Goal: Register for event/course

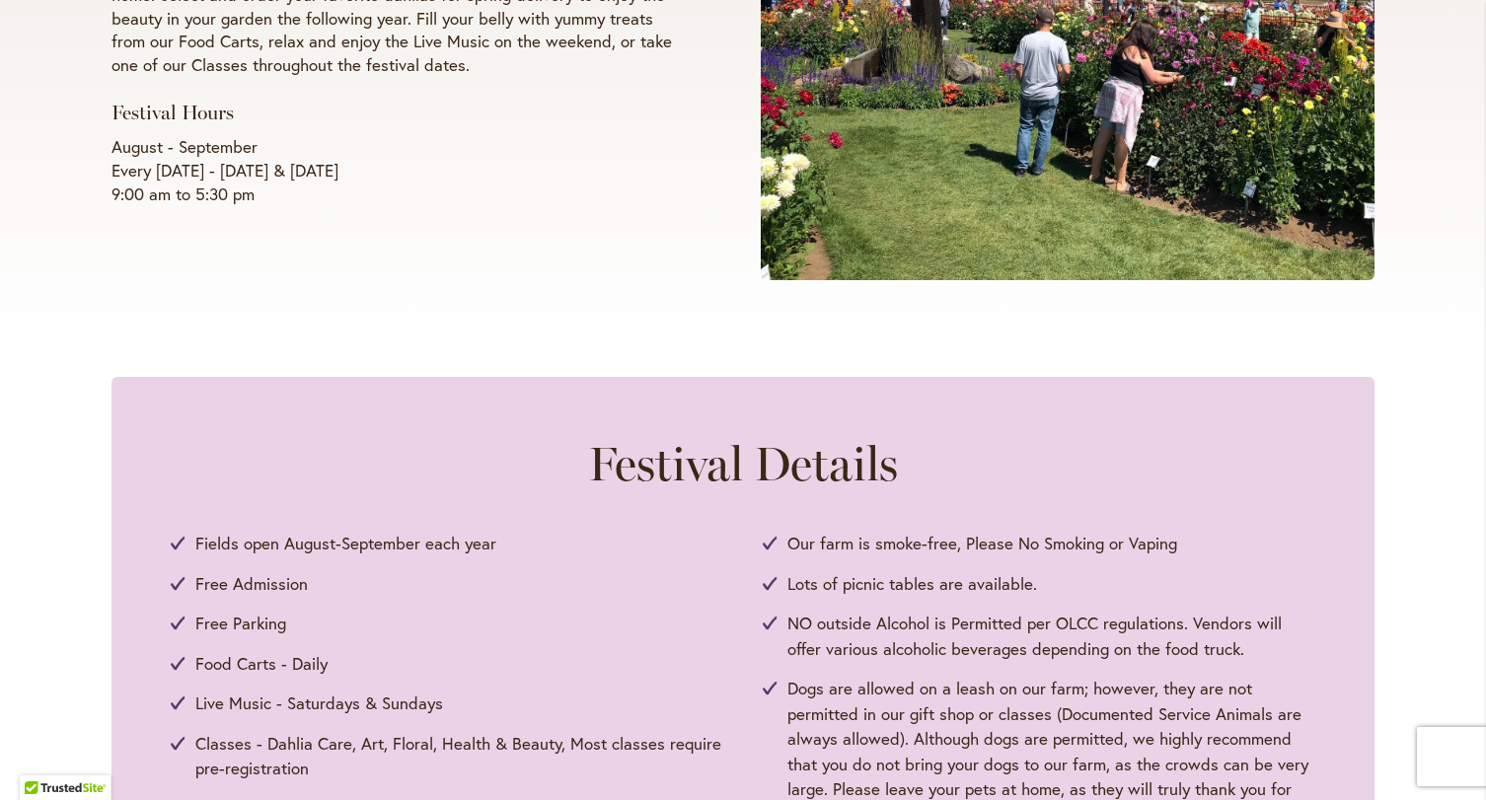
scroll to position [296, 0]
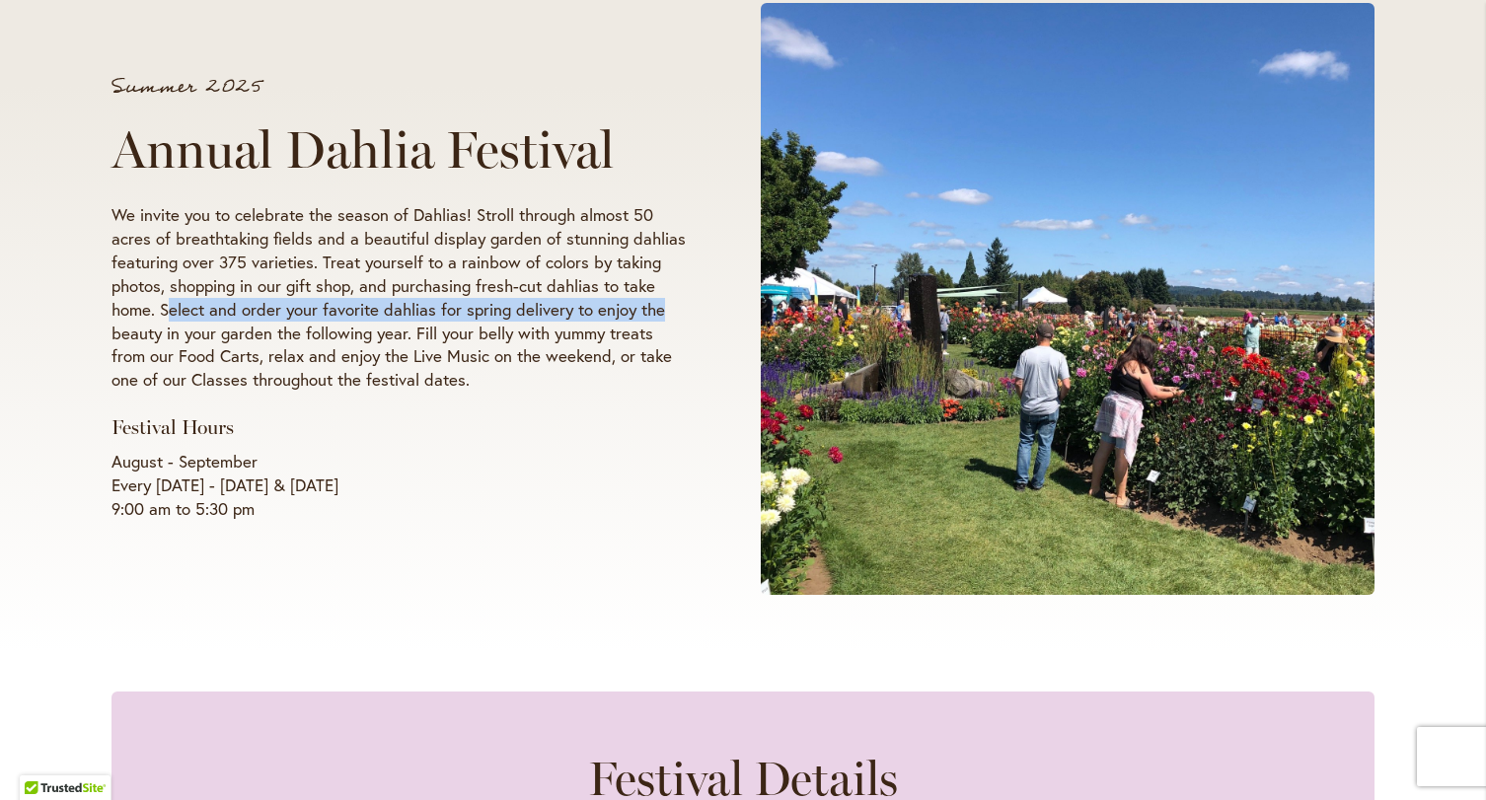
drag, startPoint x: 165, startPoint y: 304, endPoint x: 664, endPoint y: 320, distance: 499.4
click at [664, 320] on p "We invite you to celebrate the season of Dahlias! Stroll through almost 50 acre…" at bounding box center [398, 297] width 574 height 189
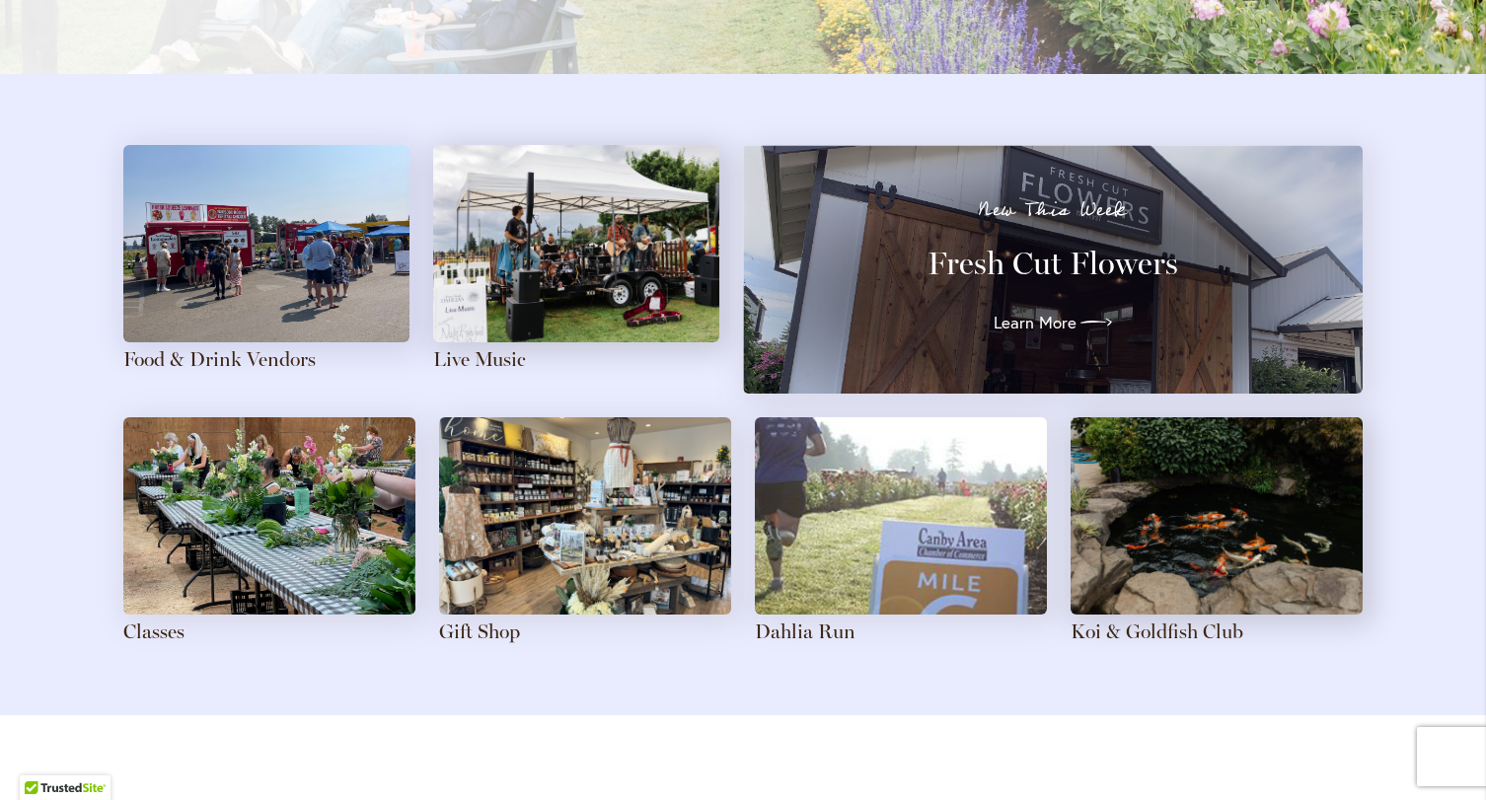
scroll to position [2071, 0]
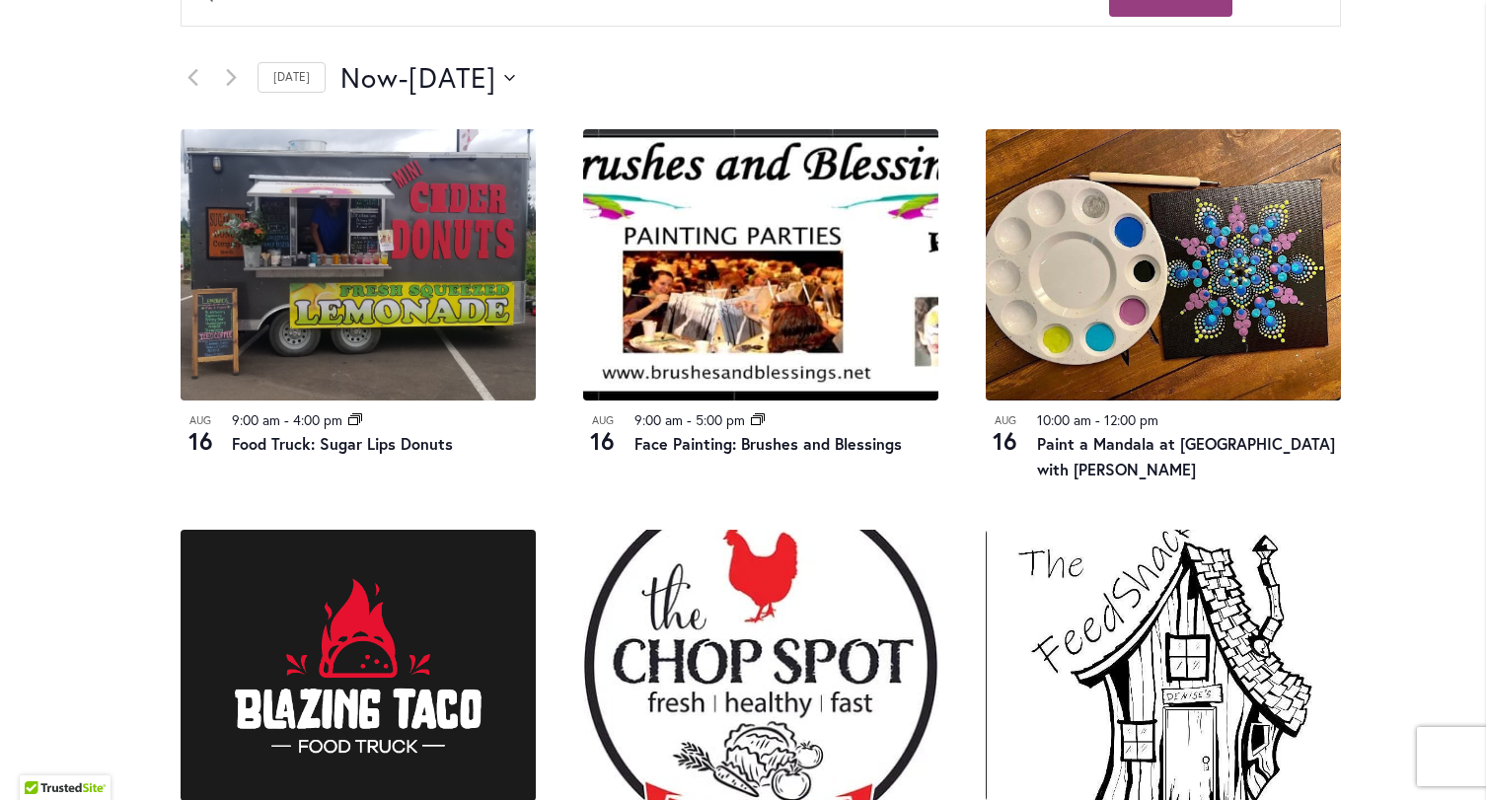
scroll to position [986, 0]
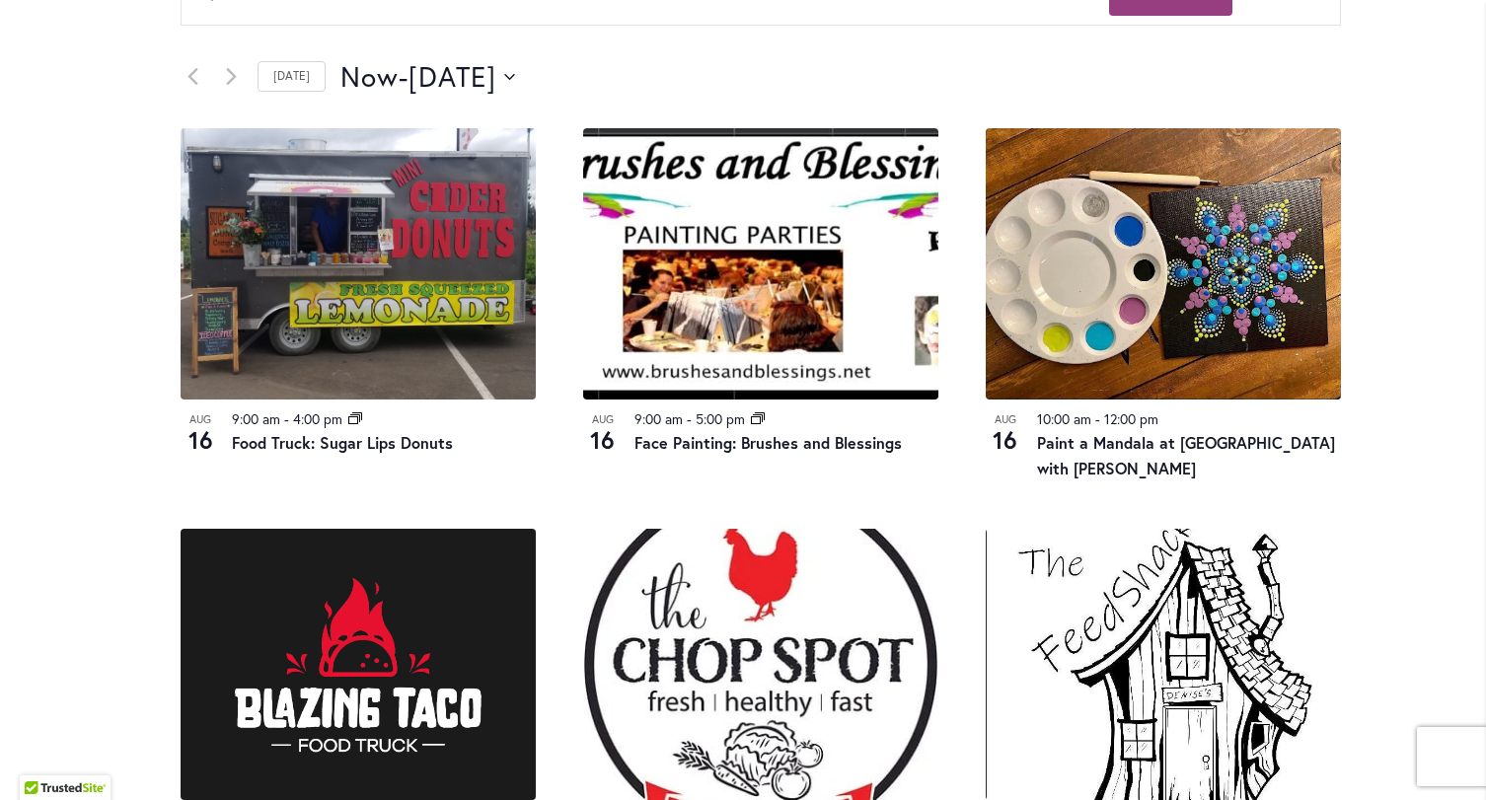
click at [112, 471] on div "12 events found. Home Events Upcoming Events Events Calendar We are very proud …" at bounding box center [760, 629] width 1298 height 2748
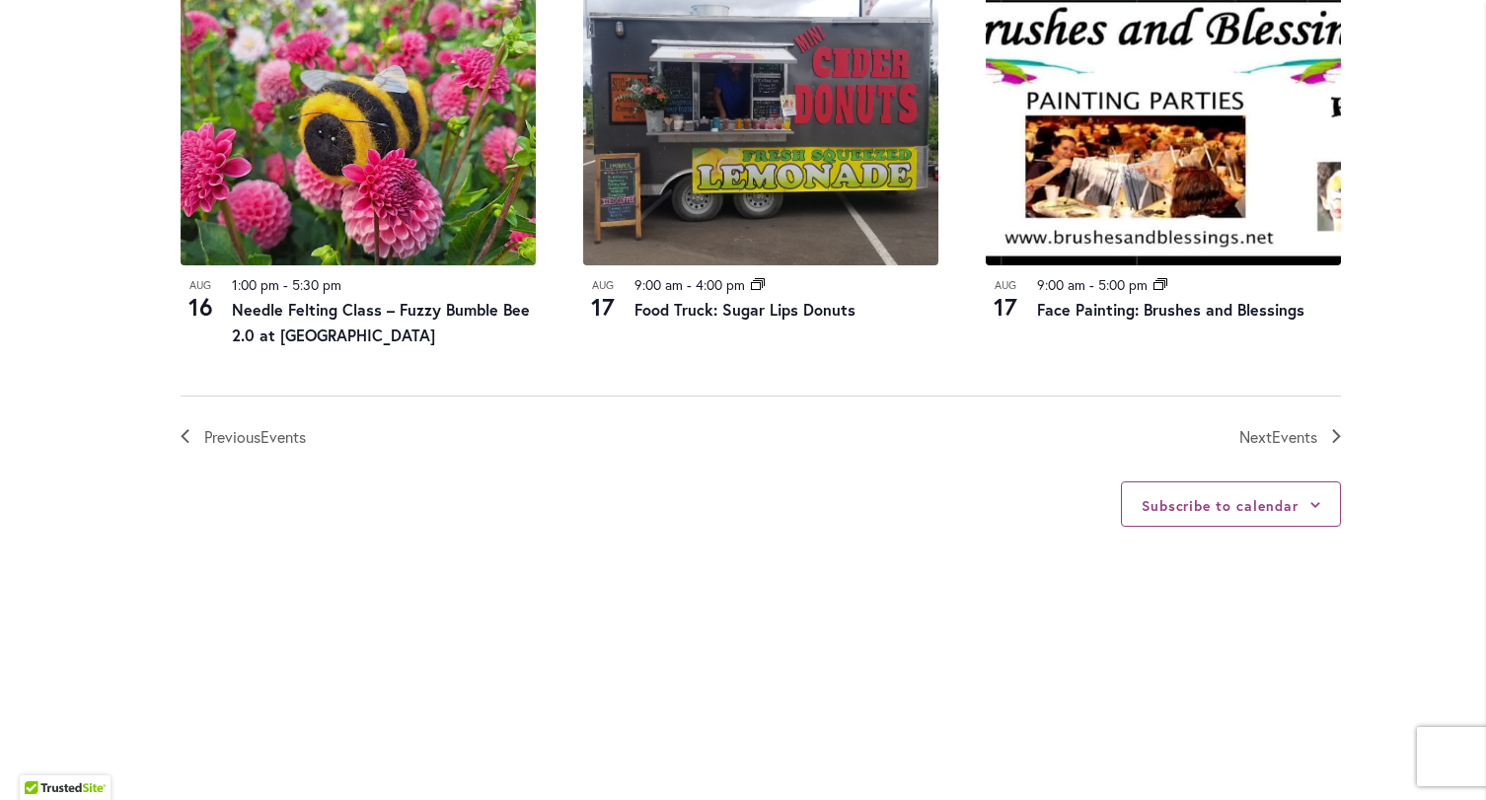
scroll to position [2269, 0]
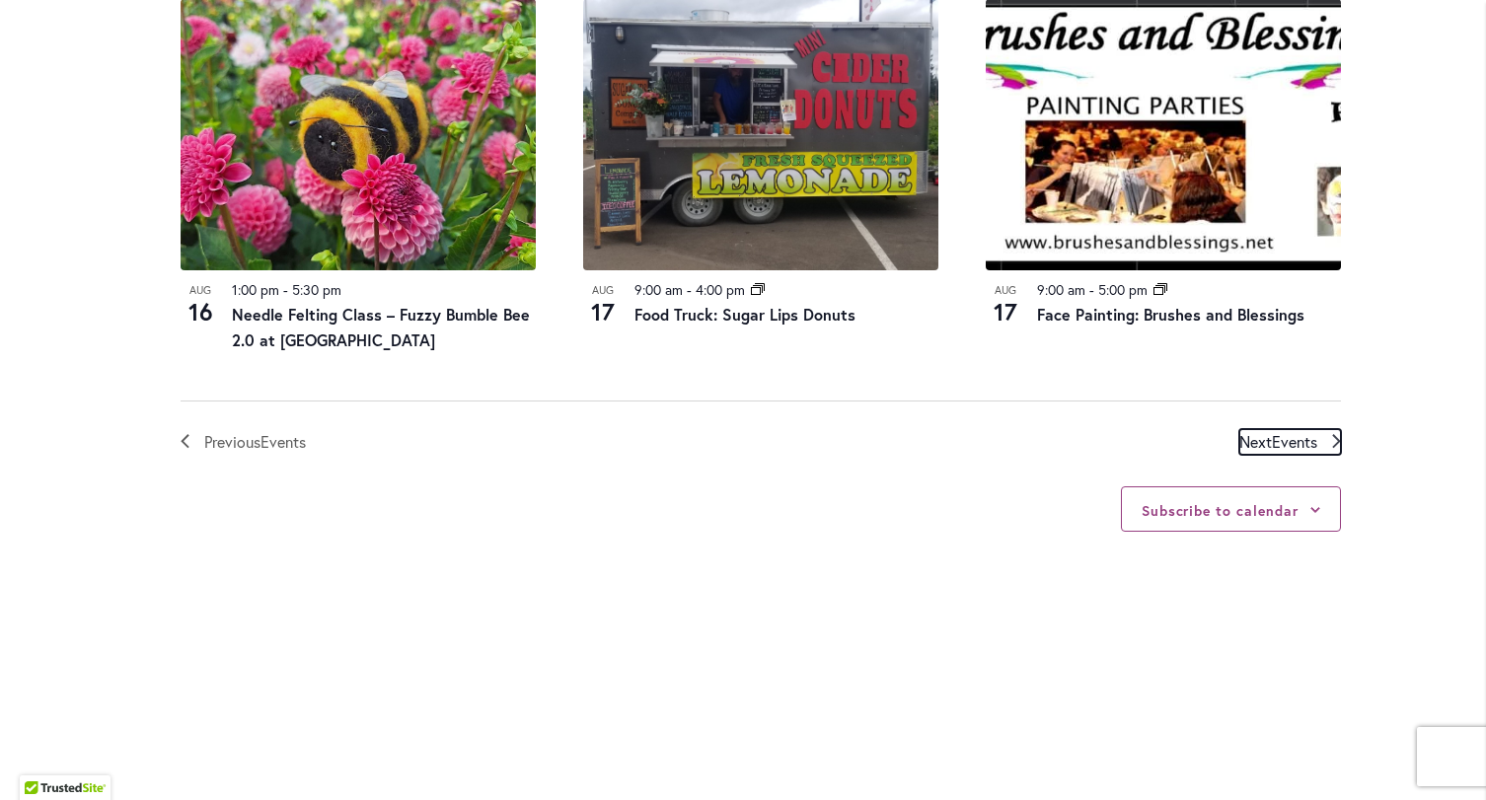
click at [1271, 446] on span "Events" at bounding box center [1293, 441] width 45 height 21
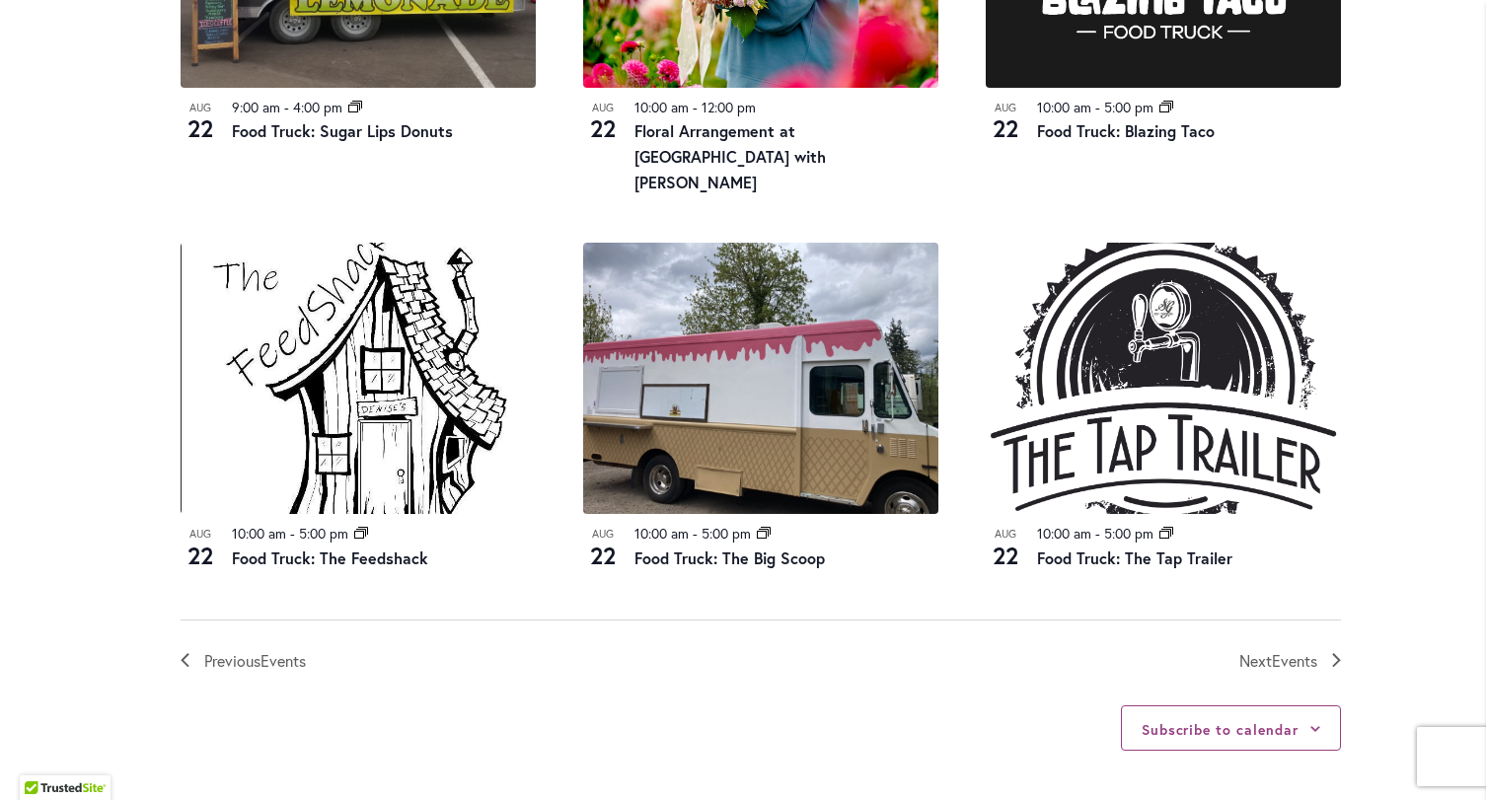
scroll to position [2058, 0]
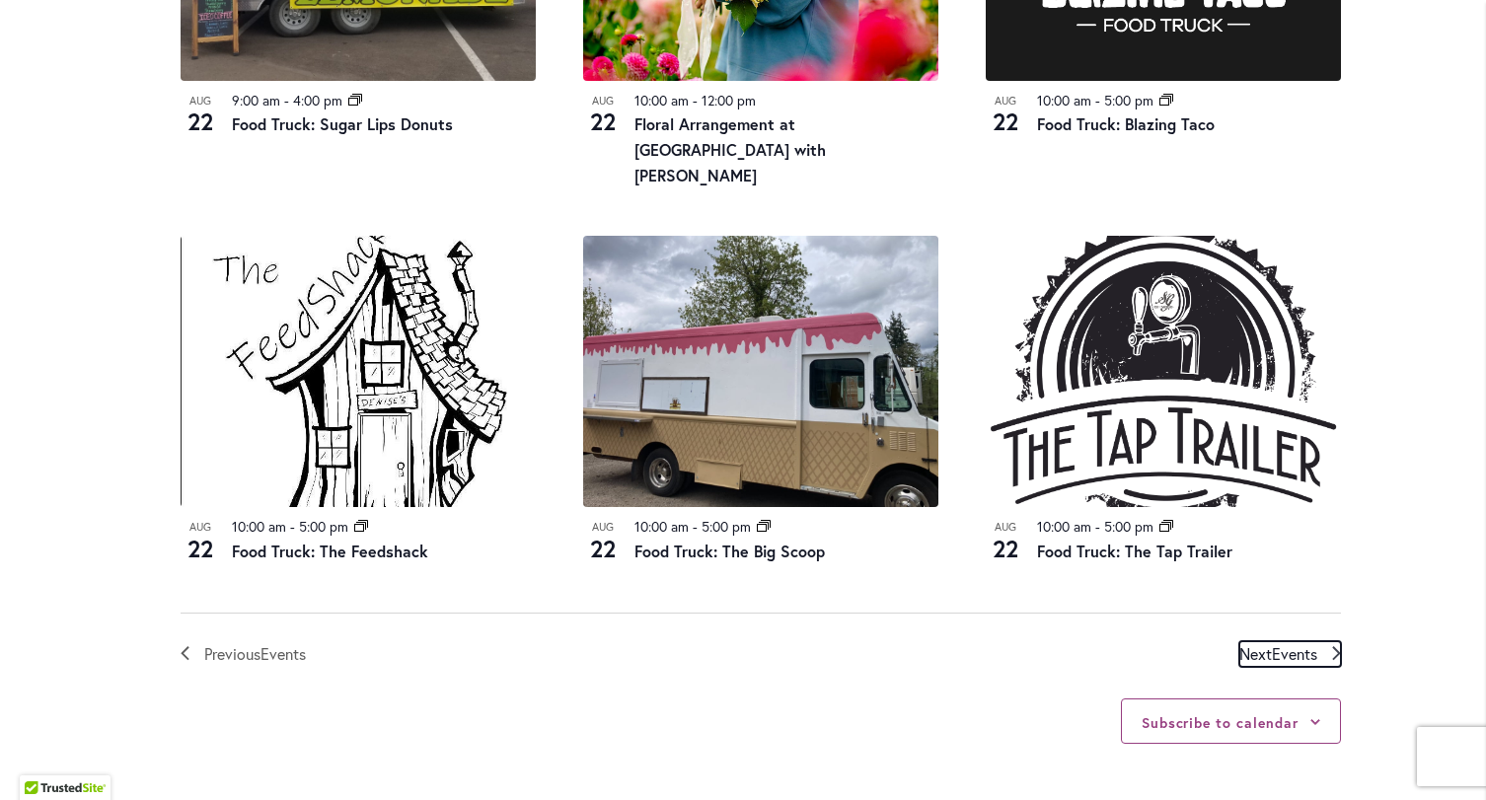
click at [1281, 643] on span "Events" at bounding box center [1293, 653] width 45 height 21
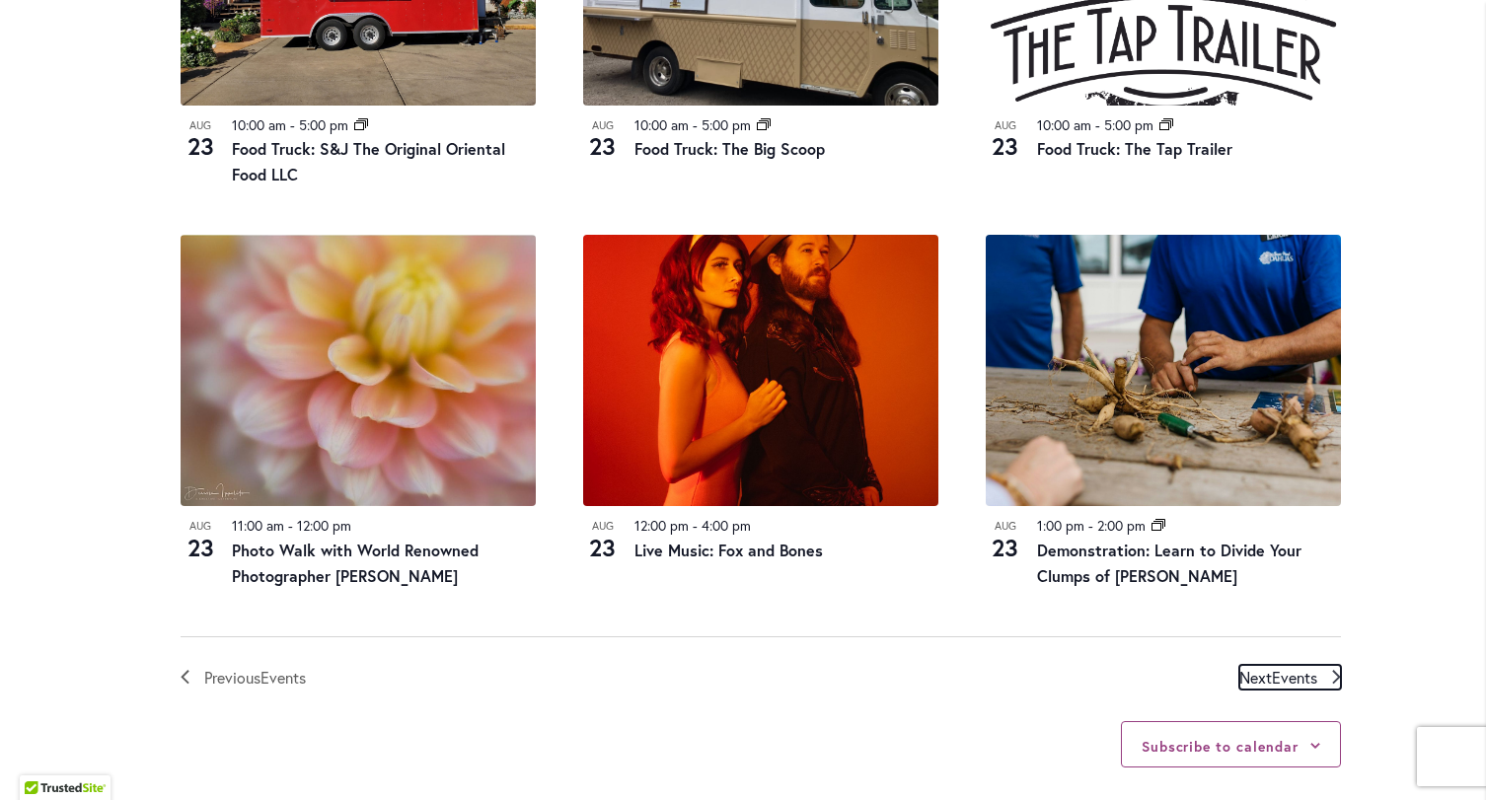
click at [1271, 678] on span "Events" at bounding box center [1293, 677] width 45 height 21
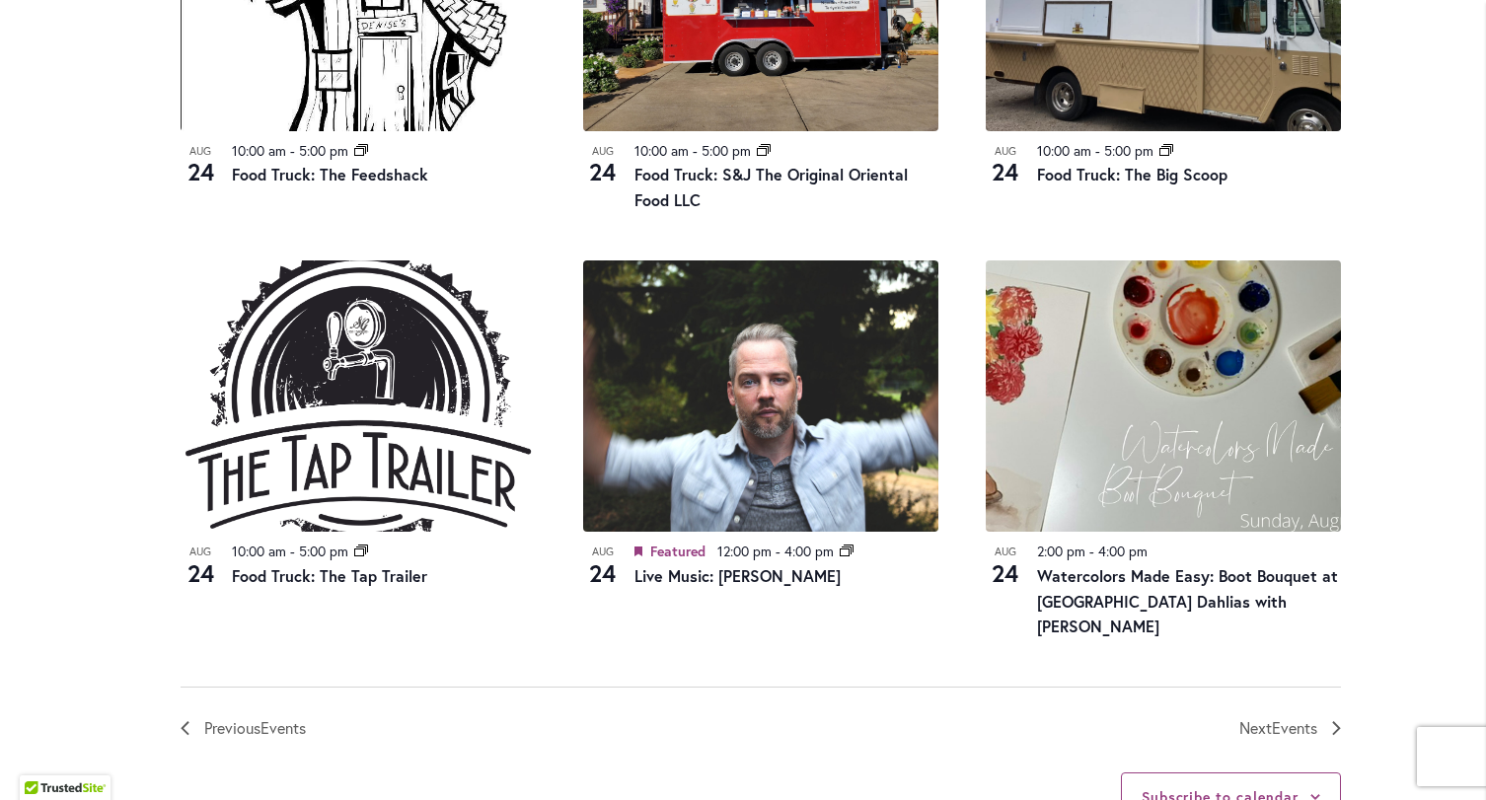
scroll to position [2255, 0]
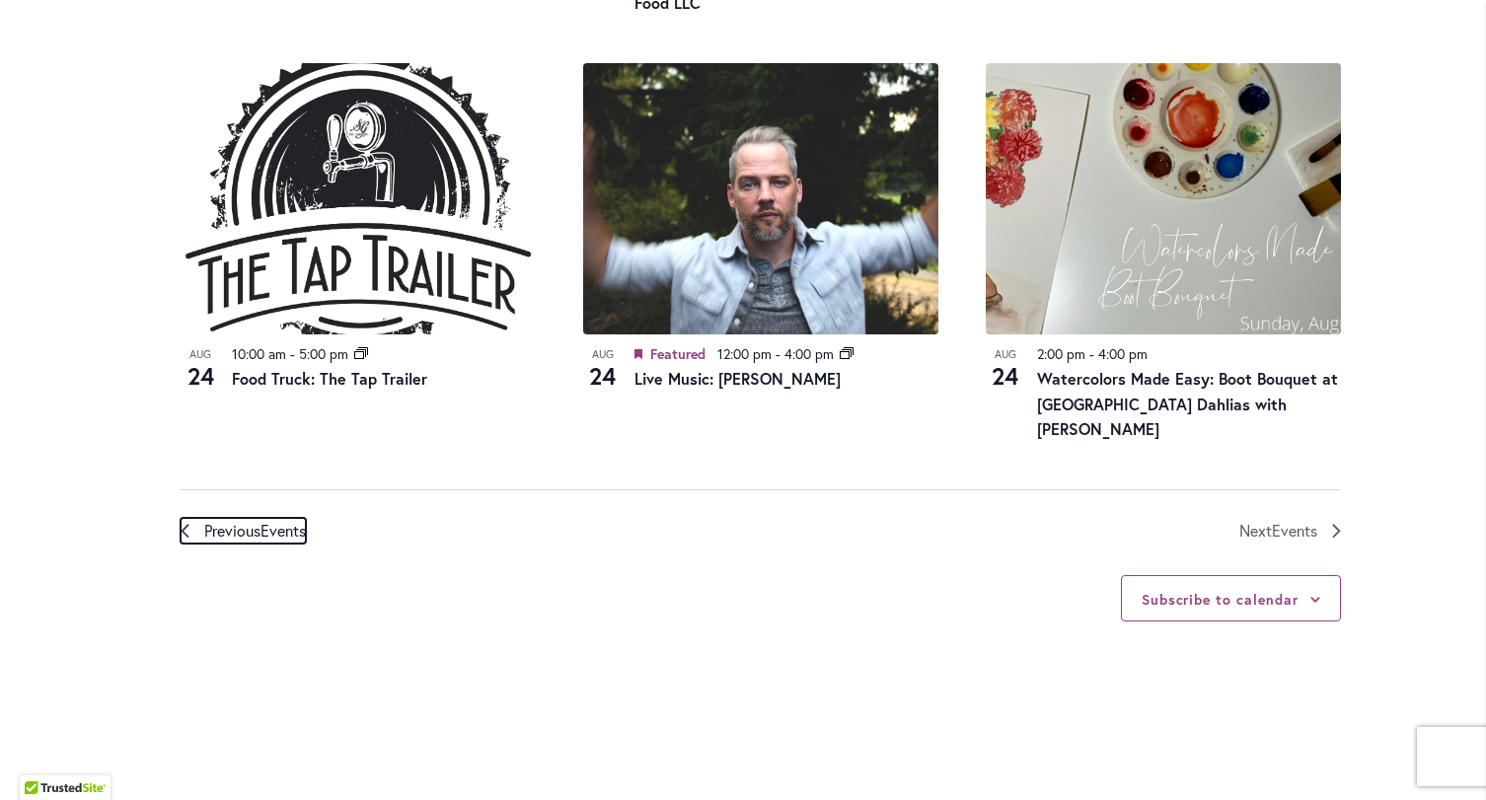
click at [244, 518] on span "Previous Events" at bounding box center [255, 531] width 102 height 26
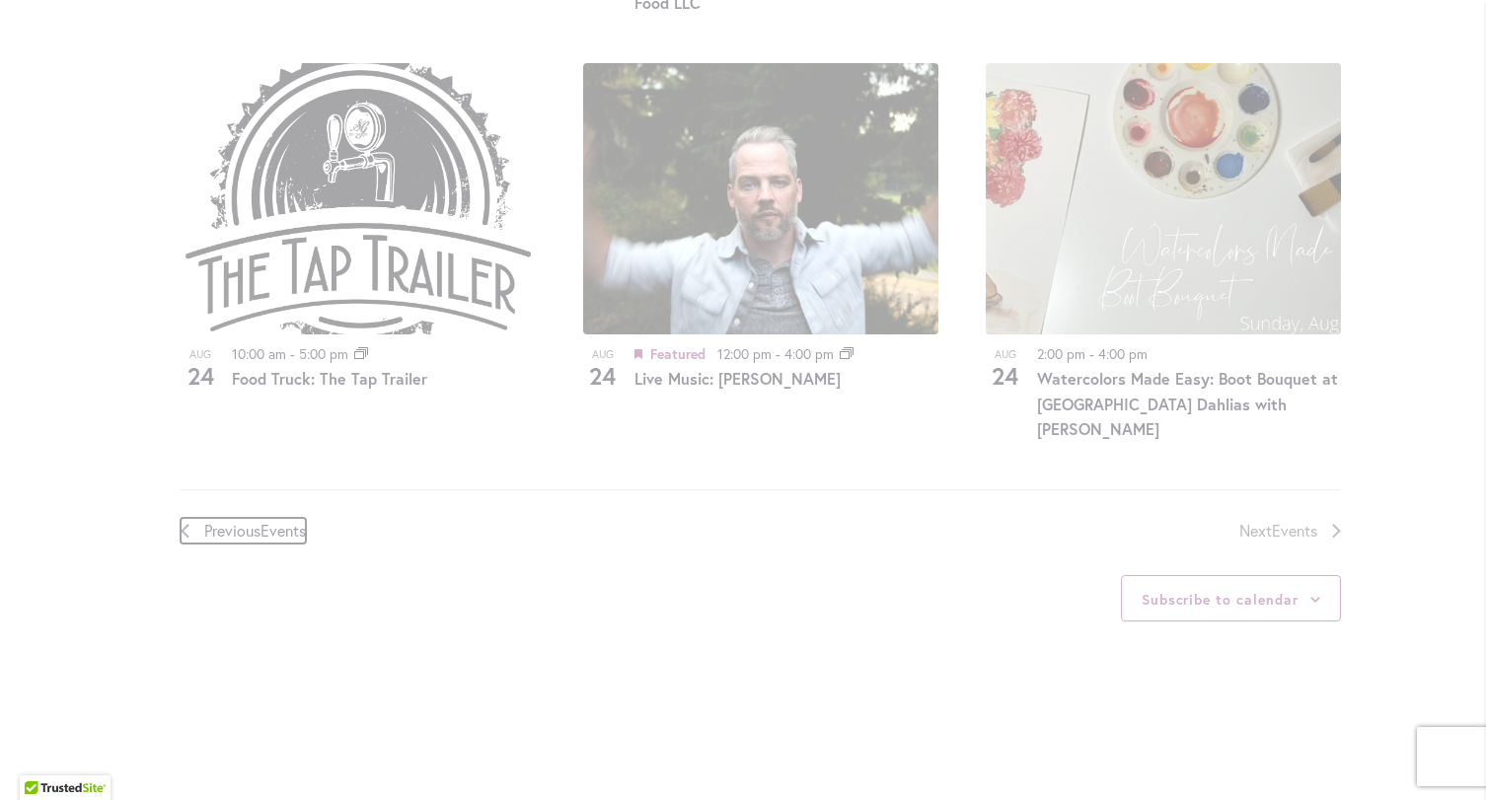
scroll to position [973, 0]
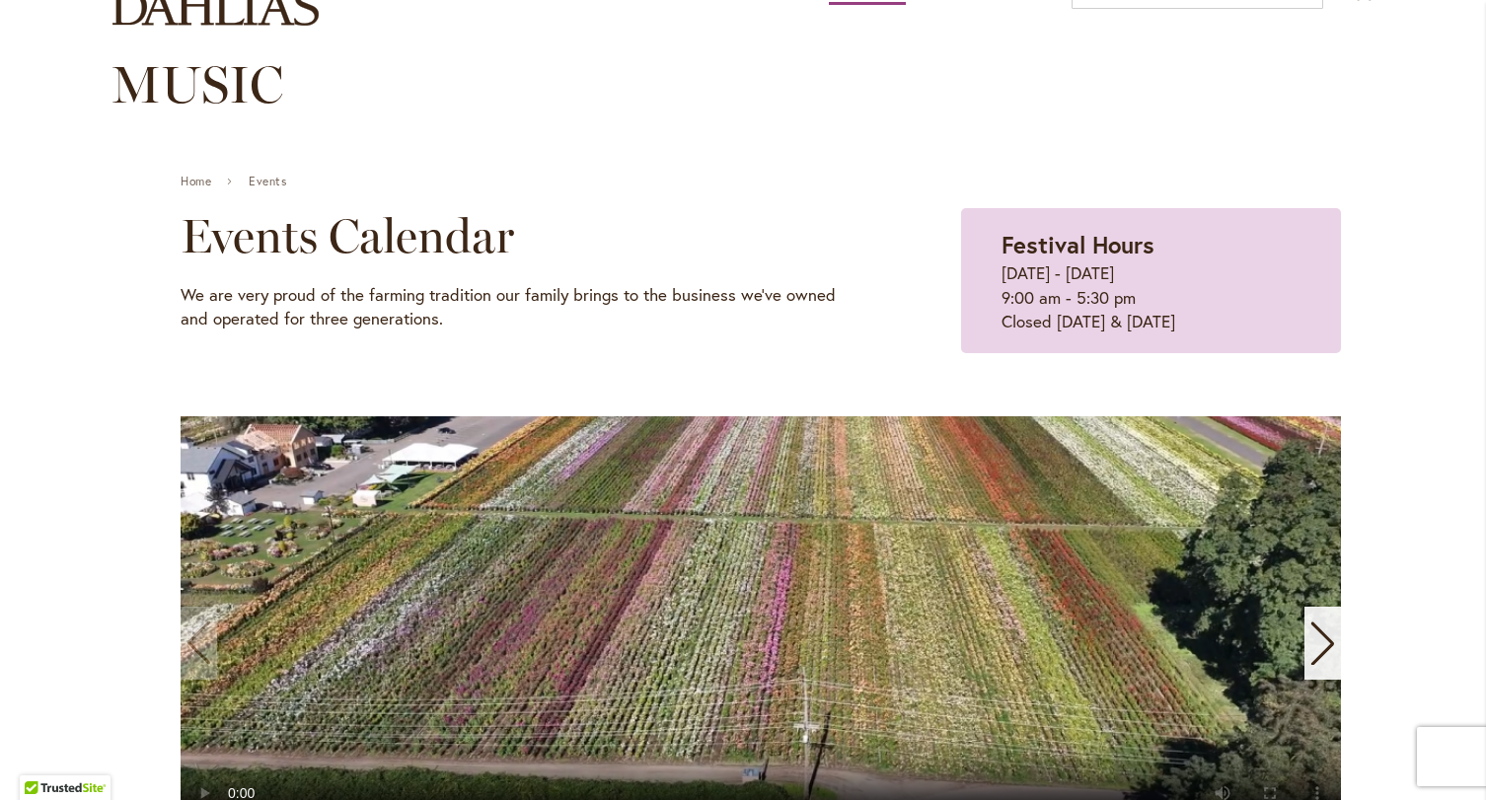
scroll to position [690, 0]
